Goal: Find specific page/section: Find specific page/section

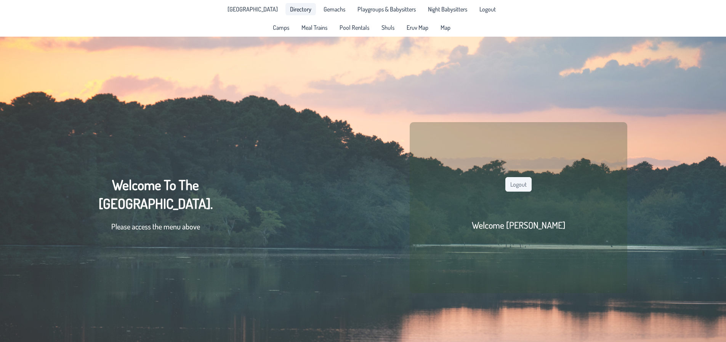
click at [297, 7] on span "Directory" at bounding box center [300, 9] width 21 height 6
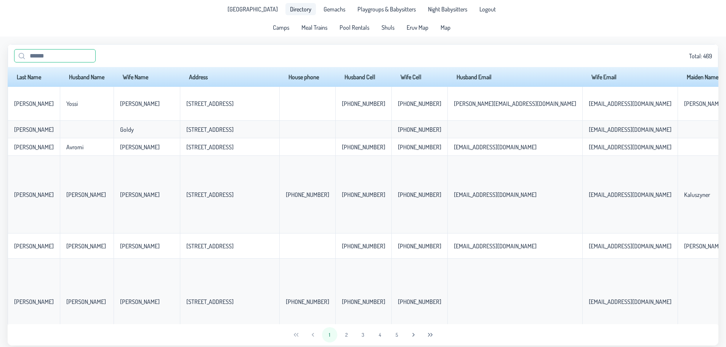
click at [38, 57] on input "text" at bounding box center [55, 55] width 82 height 13
click at [56, 60] on input "text" at bounding box center [55, 55] width 82 height 13
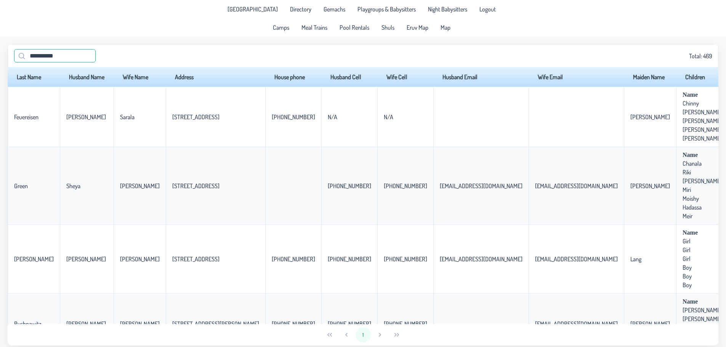
drag, startPoint x: 68, startPoint y: 59, endPoint x: 1, endPoint y: 56, distance: 67.1
click at [1, 56] on app-data "**********" at bounding box center [363, 195] width 726 height 317
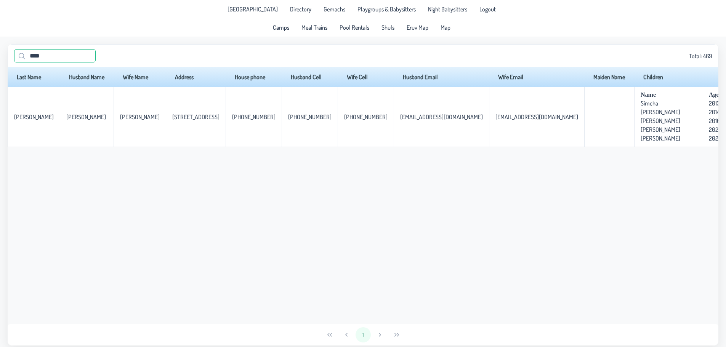
drag, startPoint x: 56, startPoint y: 59, endPoint x: -26, endPoint y: 59, distance: 81.2
click at [0, 59] on html "[GEOGRAPHIC_DATA] Directory Gemachs Playgroups & Babysitters Night Babysitters …" at bounding box center [363, 173] width 726 height 347
type input "*"
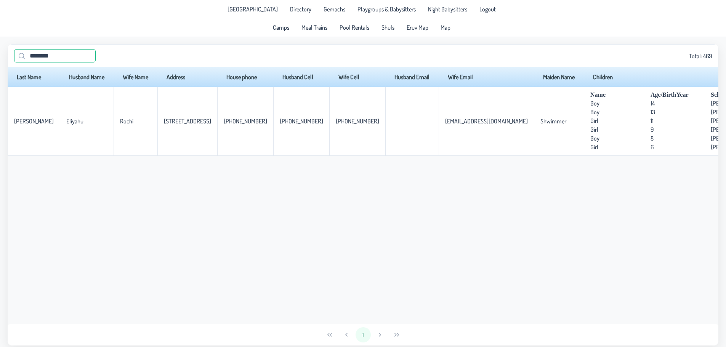
type input "*********"
drag, startPoint x: 57, startPoint y: 56, endPoint x: -7, endPoint y: 61, distance: 64.2
click at [0, 61] on html "[GEOGRAPHIC_DATA] Directory Gemachs Playgroups & Babysitters Night Babysitters …" at bounding box center [363, 173] width 726 height 347
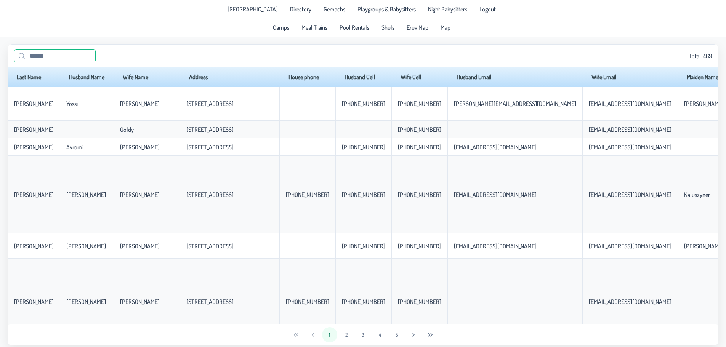
drag, startPoint x: 64, startPoint y: 61, endPoint x: -15, endPoint y: 58, distance: 79.7
click at [0, 58] on html "[GEOGRAPHIC_DATA] Directory Gemachs Playgroups & Babysitters Night Babysitters …" at bounding box center [363, 173] width 726 height 347
click at [324, 10] on span "Gemachs" at bounding box center [335, 9] width 22 height 6
